Goal: Information Seeking & Learning: Understand process/instructions

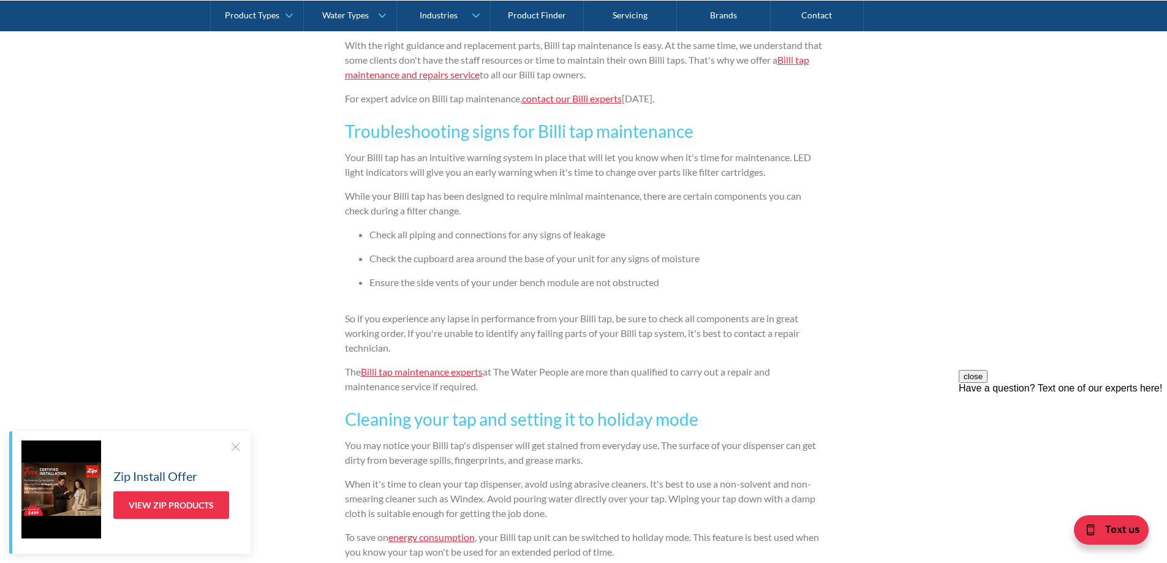
scroll to position [858, 0]
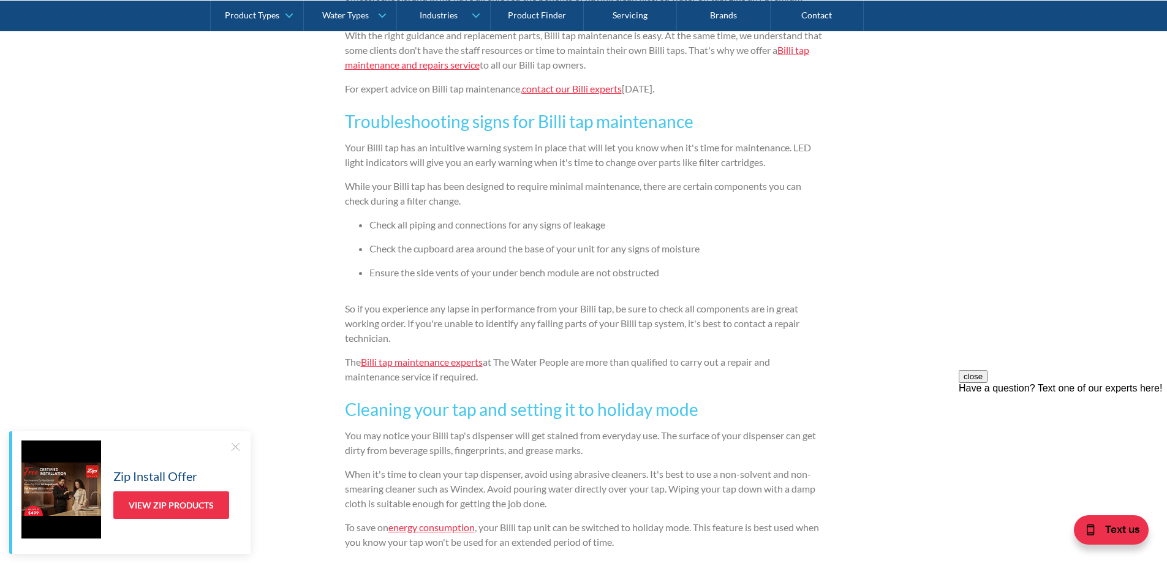
drag, startPoint x: 470, startPoint y: 361, endPoint x: 767, endPoint y: 330, distance: 298.9
click at [783, 330] on p "So if you experience any lapse in performance from your Billi tap, be sure to c…" at bounding box center [584, 323] width 478 height 44
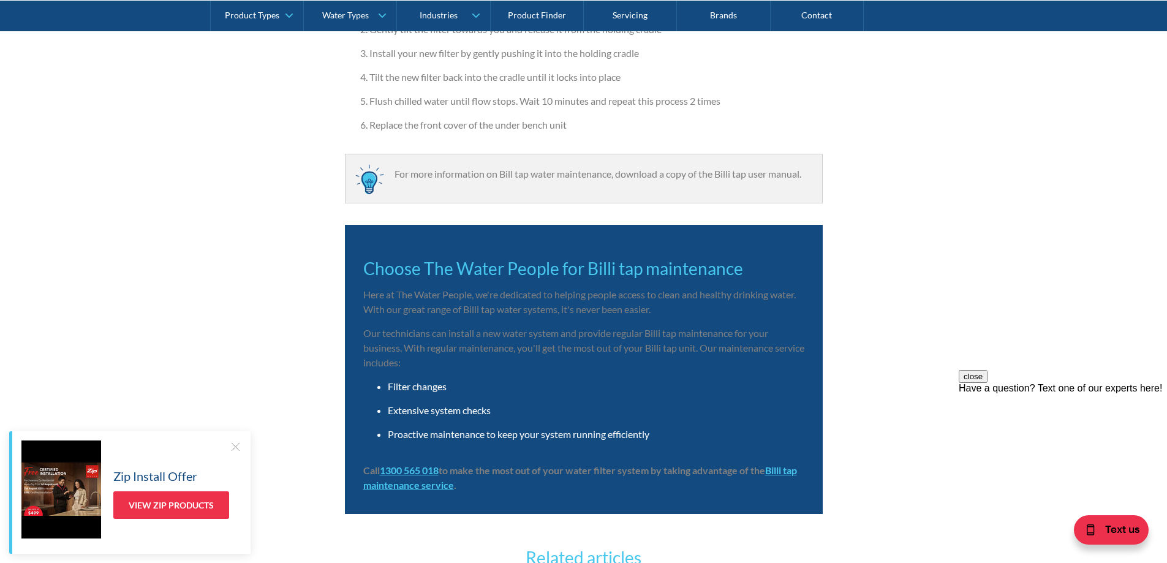
scroll to position [1961, 0]
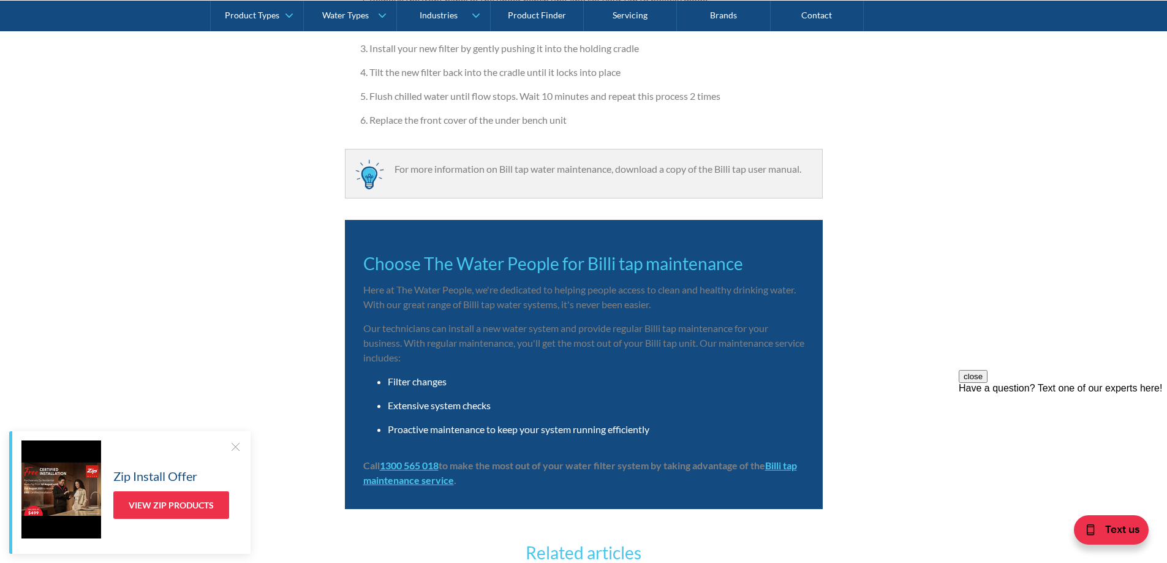
click at [457, 485] on strong "Billi tap maintenance service" at bounding box center [580, 473] width 434 height 26
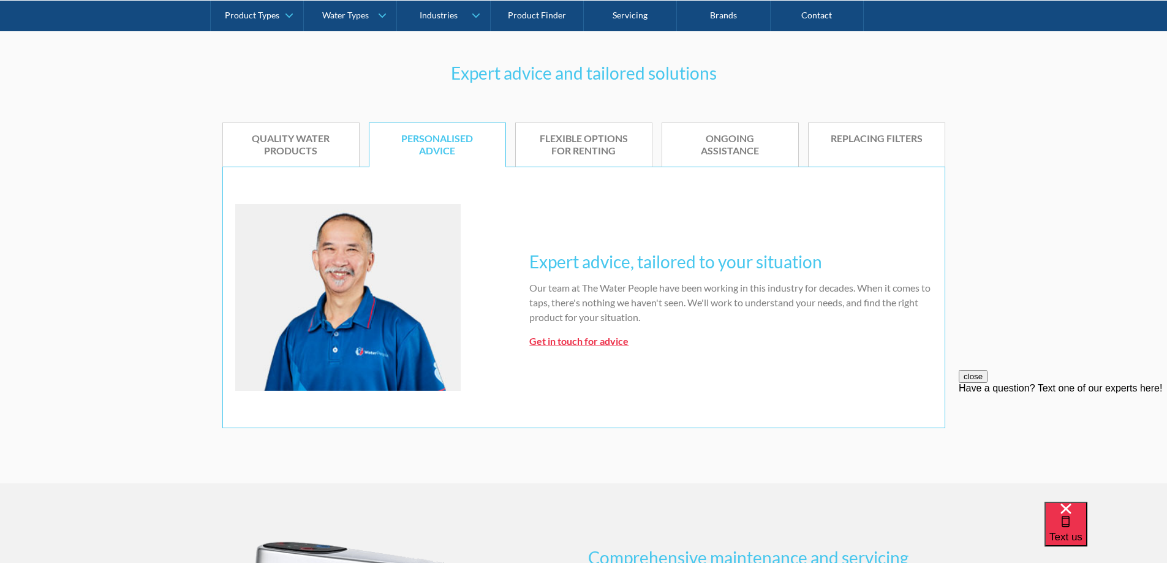
click at [695, 146] on div "Ongoing assistance" at bounding box center [730, 145] width 99 height 26
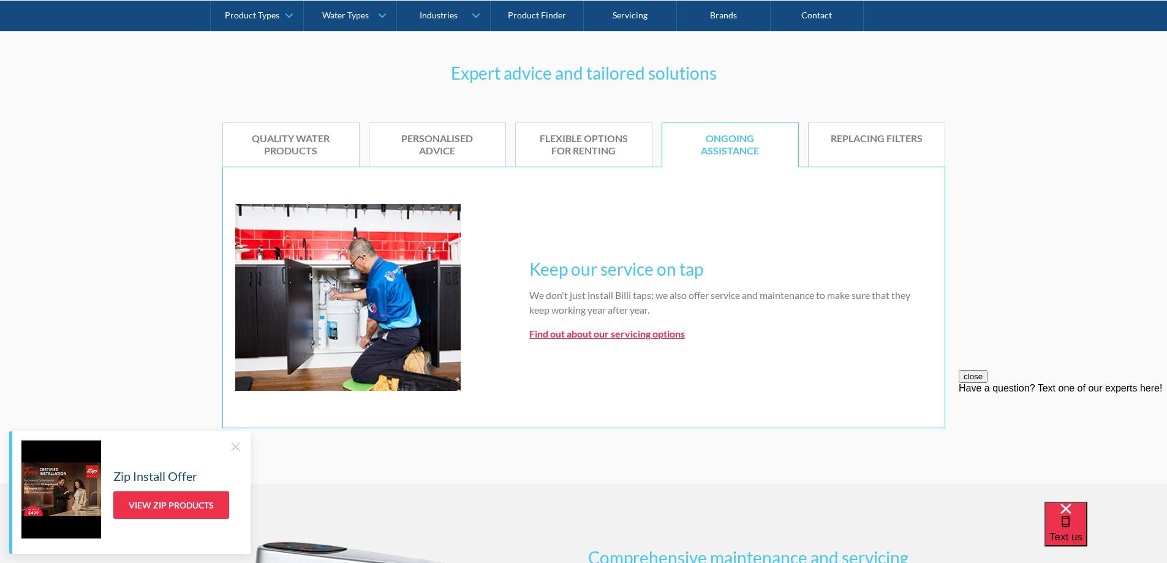
click at [573, 336] on strong "Find out about our servicing options" at bounding box center [607, 334] width 156 height 12
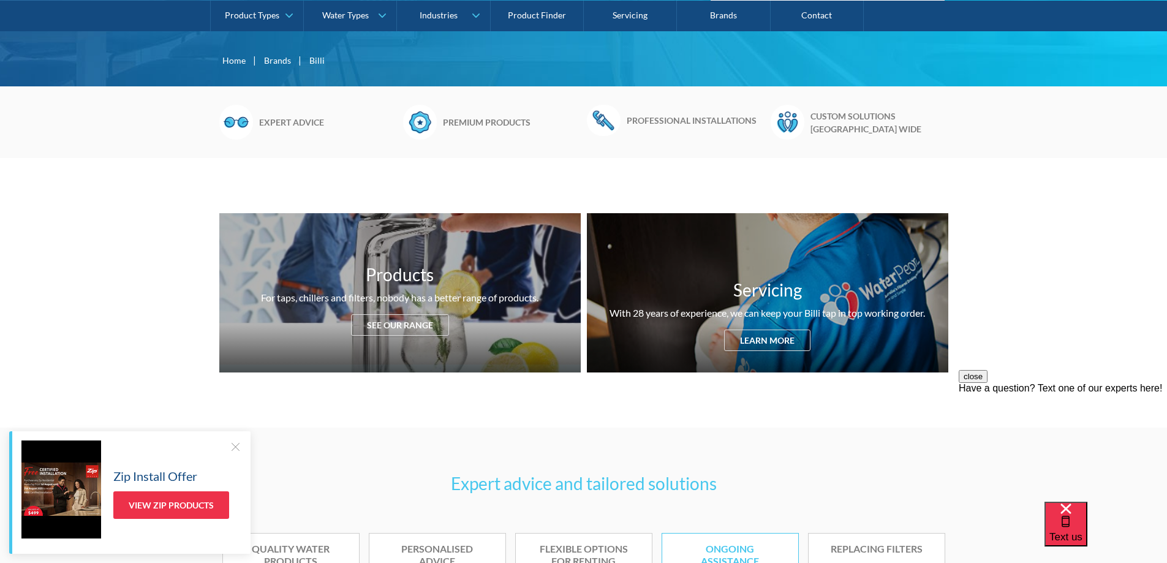
scroll to position [490, 0]
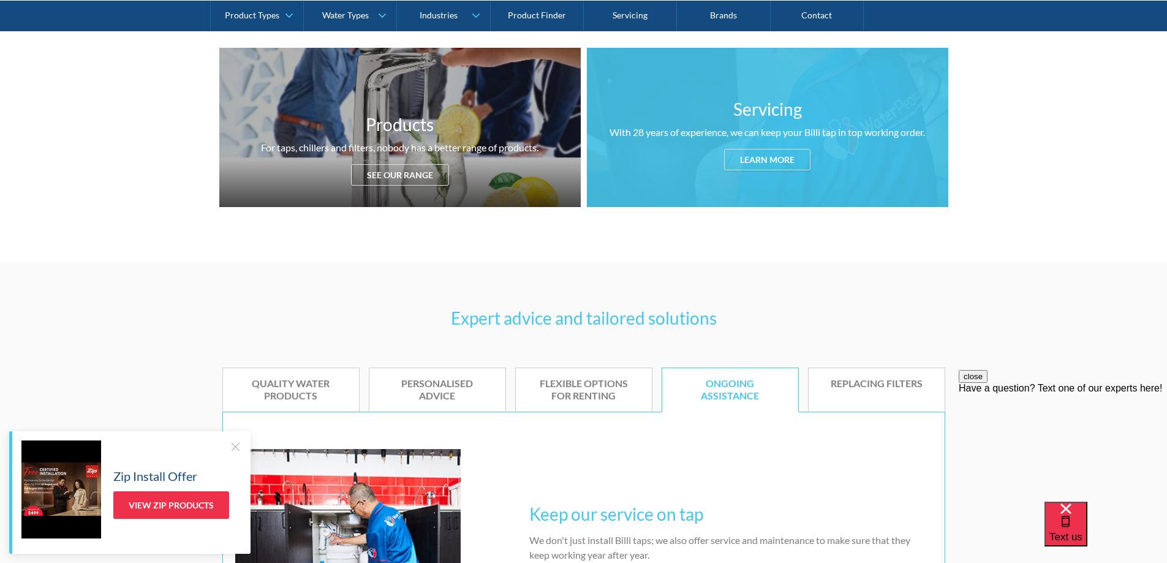
click at [782, 161] on div "Learn more" at bounding box center [767, 159] width 86 height 21
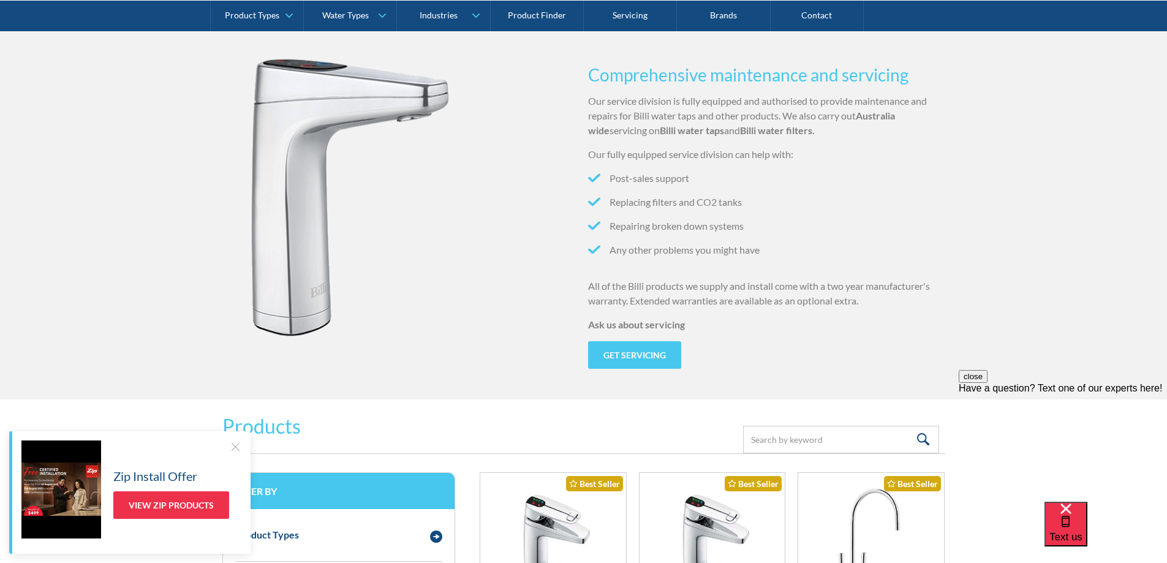
scroll to position [1219, 0]
